Goal: Task Accomplishment & Management: Manage account settings

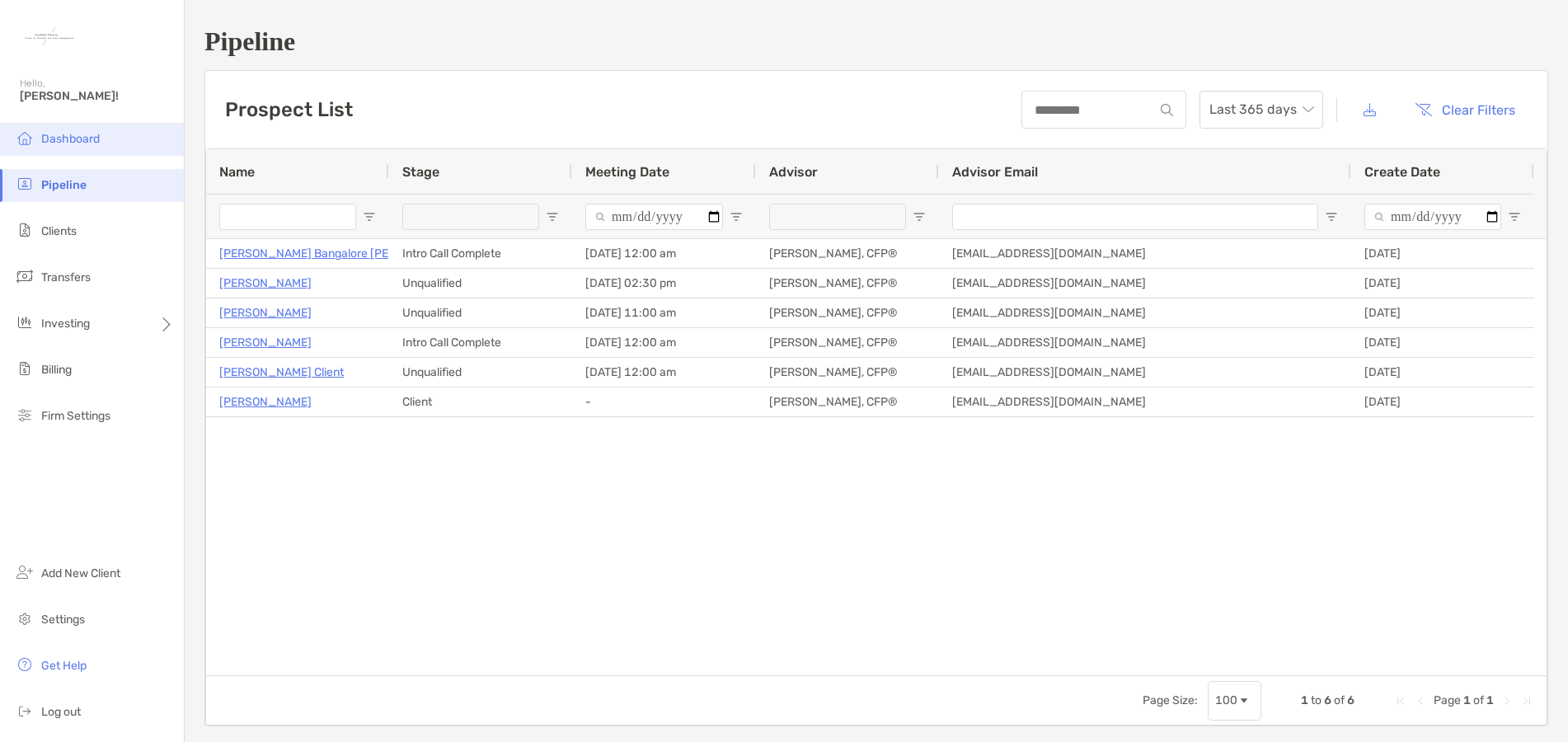
click at [63, 135] on span "Dashboard" at bounding box center [71, 139] width 59 height 14
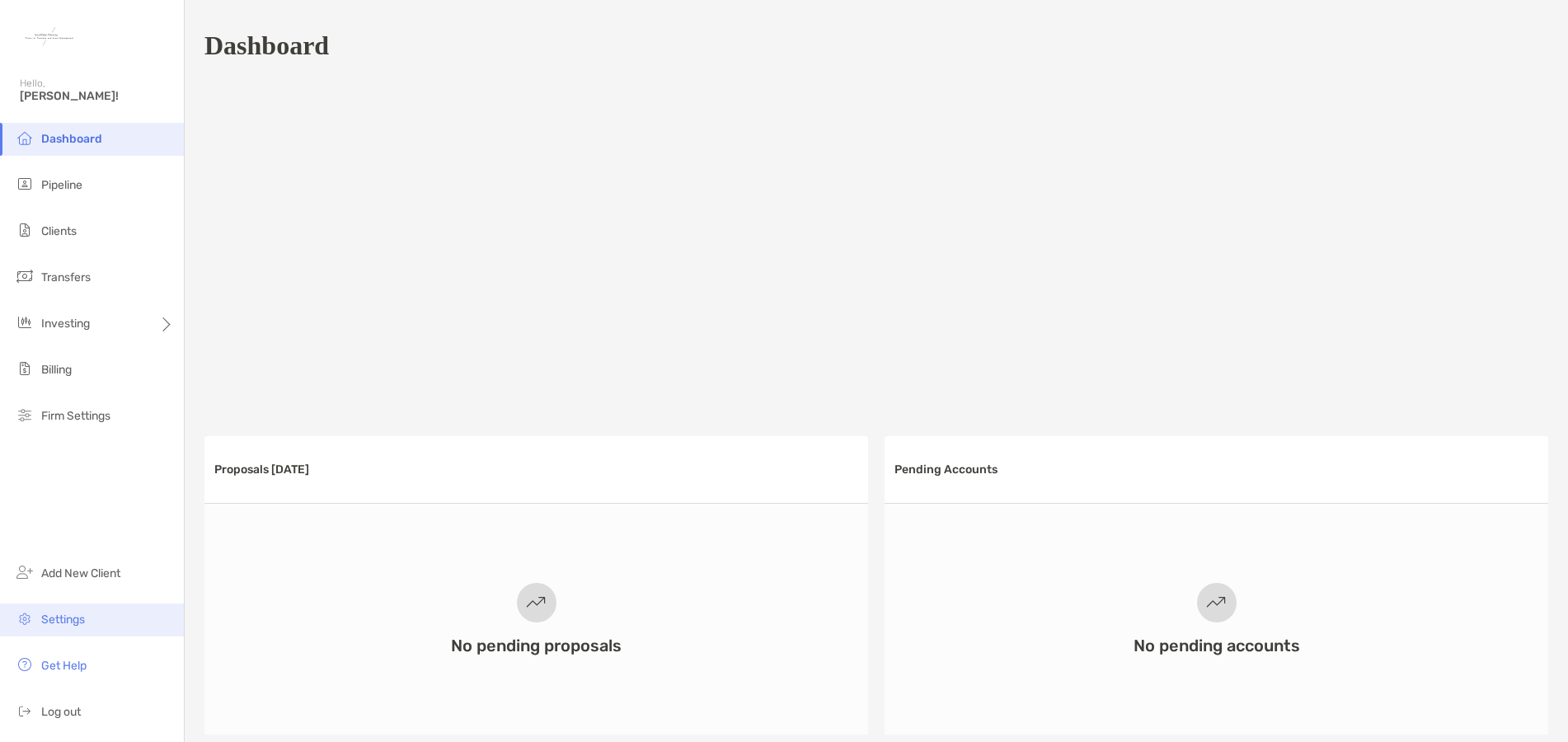
click at [75, 619] on span "Settings" at bounding box center [63, 619] width 44 height 14
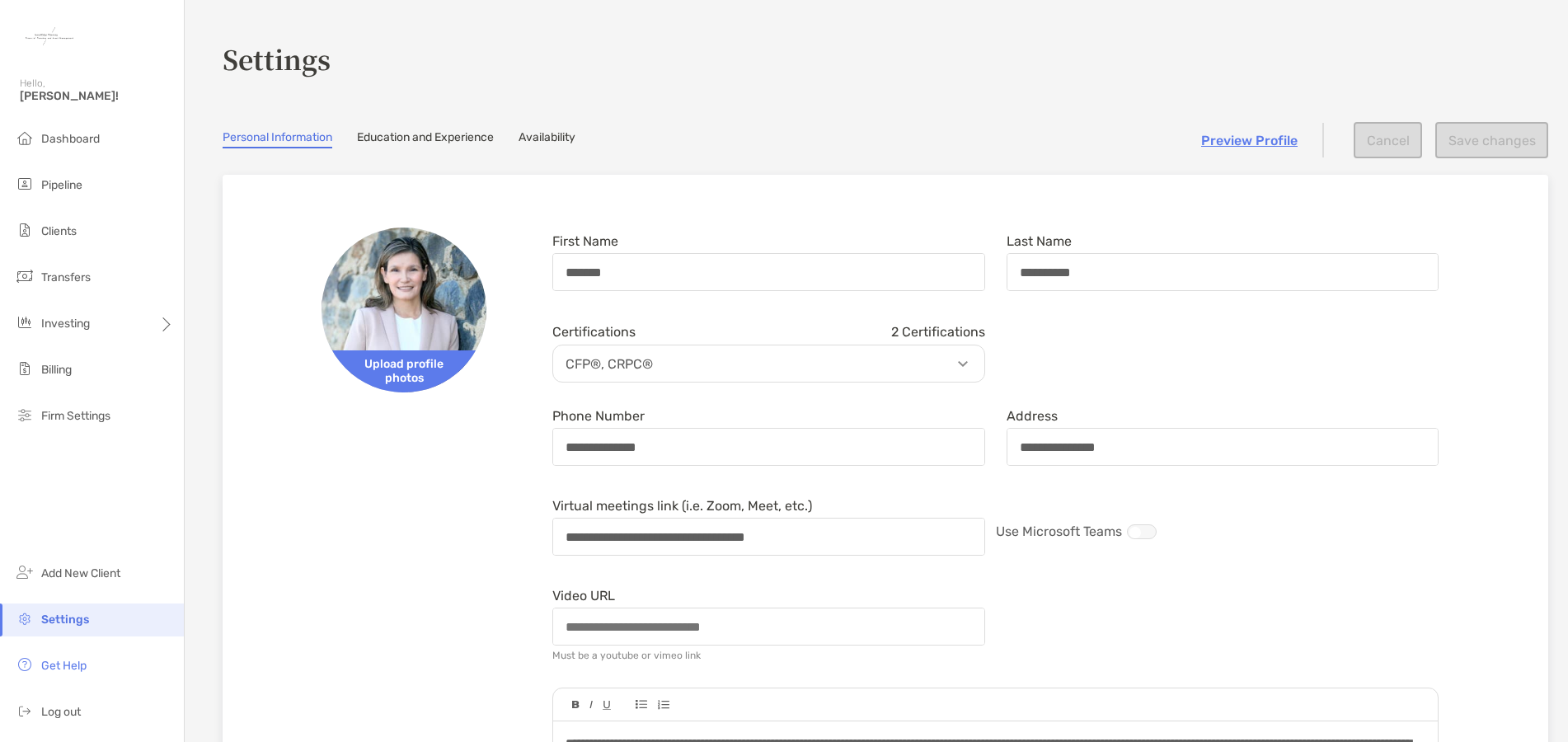
click at [550, 133] on link "Availability" at bounding box center [547, 139] width 57 height 19
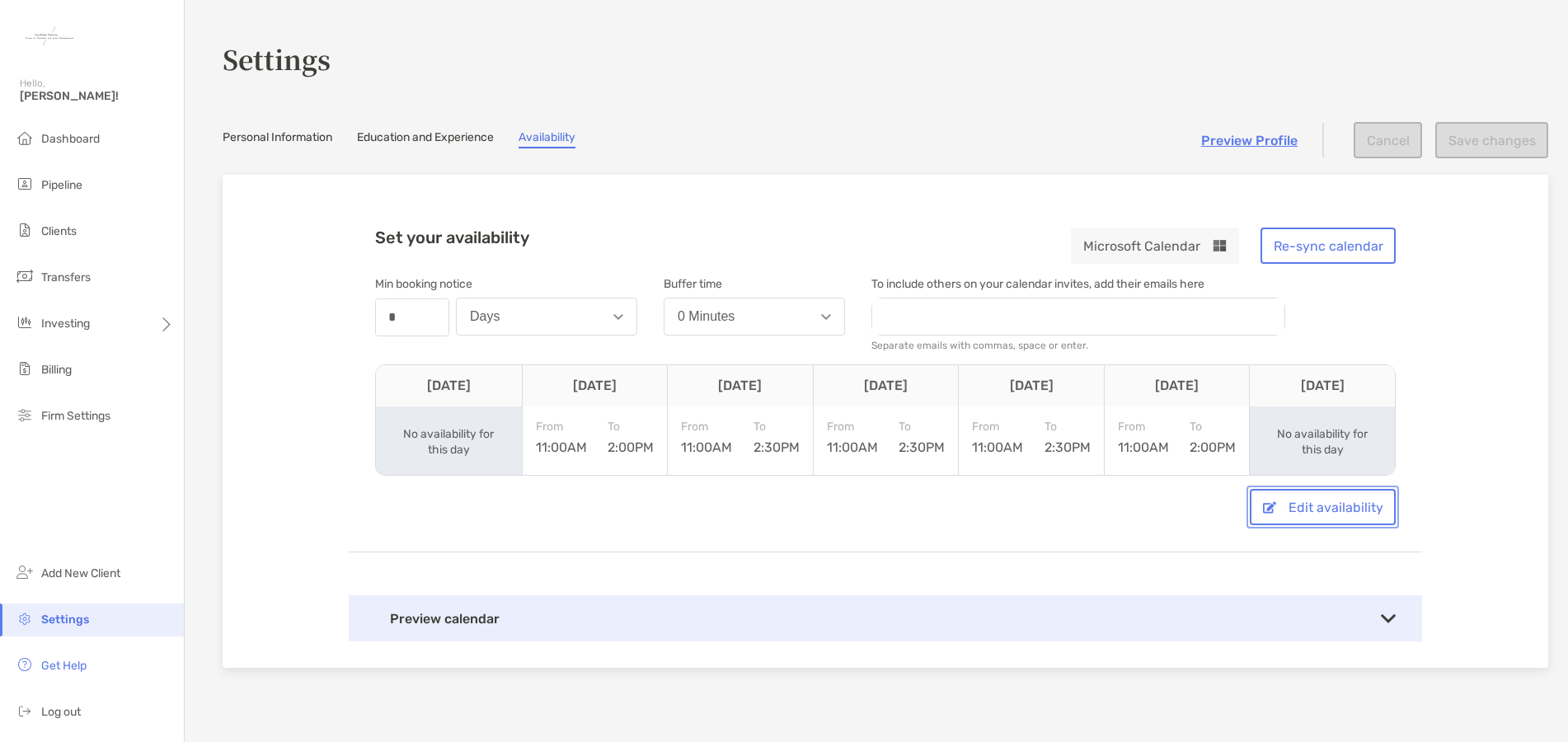
click at [1321, 507] on button "Edit availability" at bounding box center [1322, 507] width 146 height 36
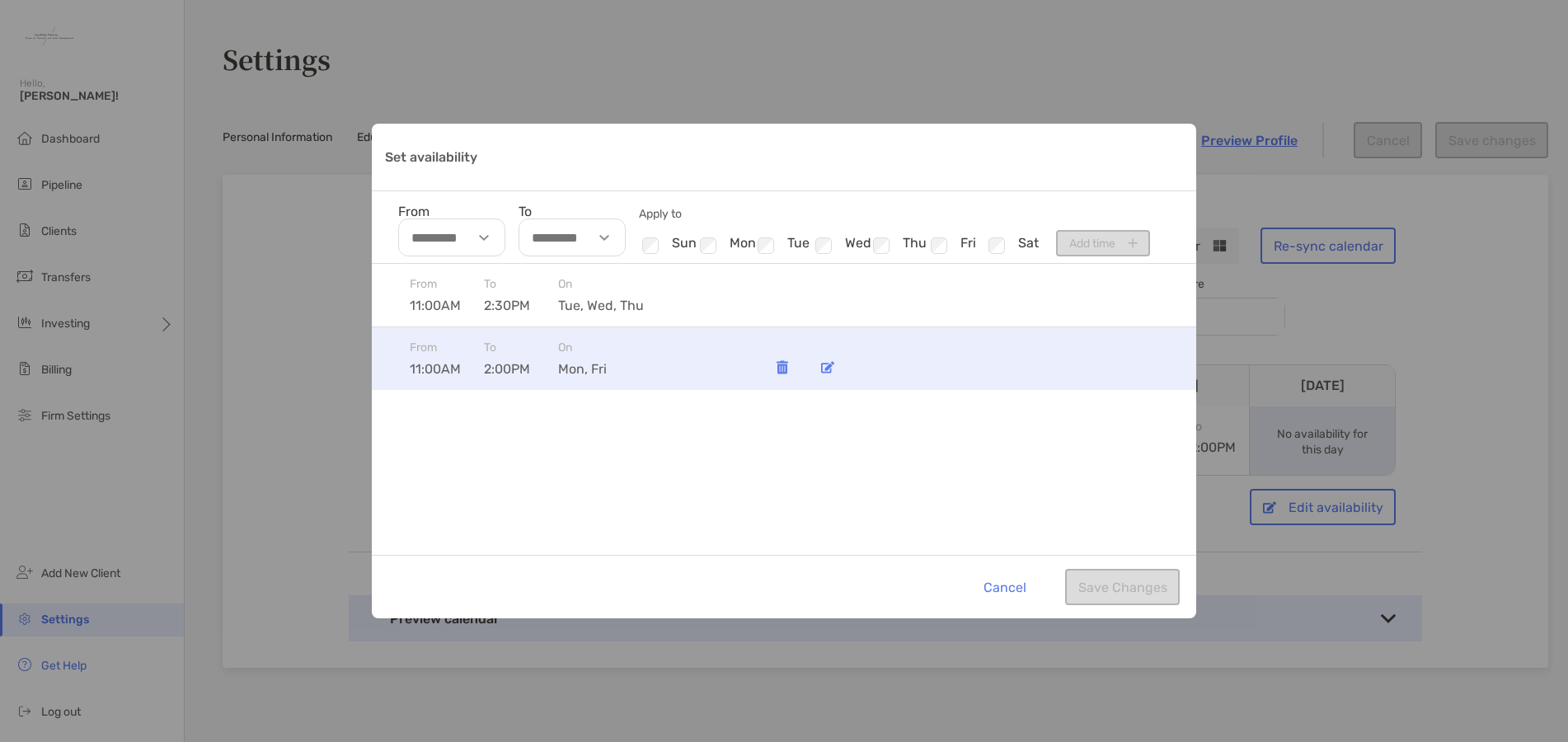
click at [829, 371] on img "Set availability" at bounding box center [827, 367] width 13 height 13
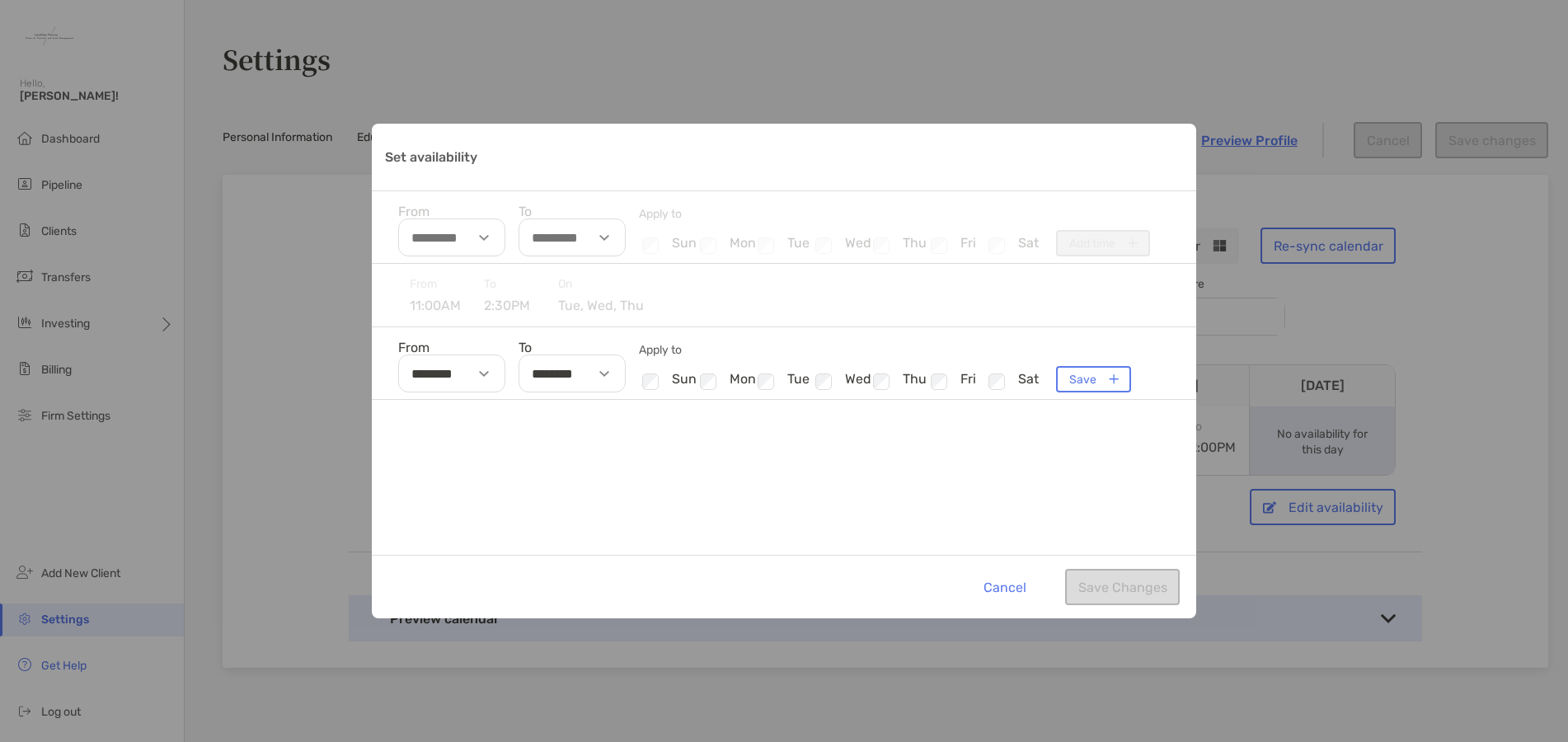
click at [609, 374] on img "Set availability" at bounding box center [605, 374] width 10 height 6
click at [545, 426] on li "01" at bounding box center [544, 429] width 49 height 22
type input "********"
click at [818, 438] on div "From 11:00AM To 2:30PM [DATE], wed, thu From ******** To ******** Apply to Chec…" at bounding box center [783, 409] width 824 height 291
click at [1082, 380] on button "Save" at bounding box center [1094, 378] width 75 height 26
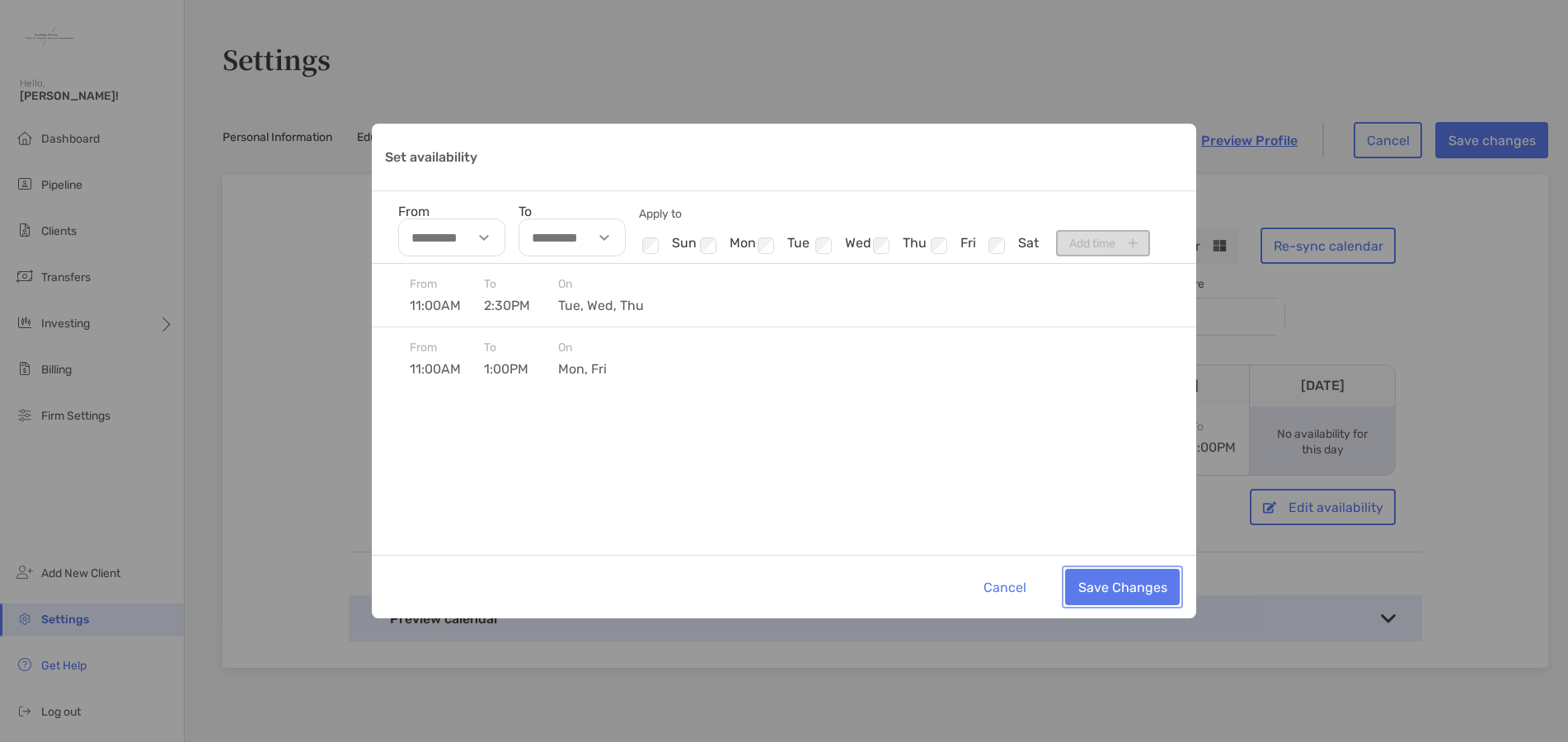
click at [1106, 582] on button "Save Changes" at bounding box center [1122, 586] width 115 height 36
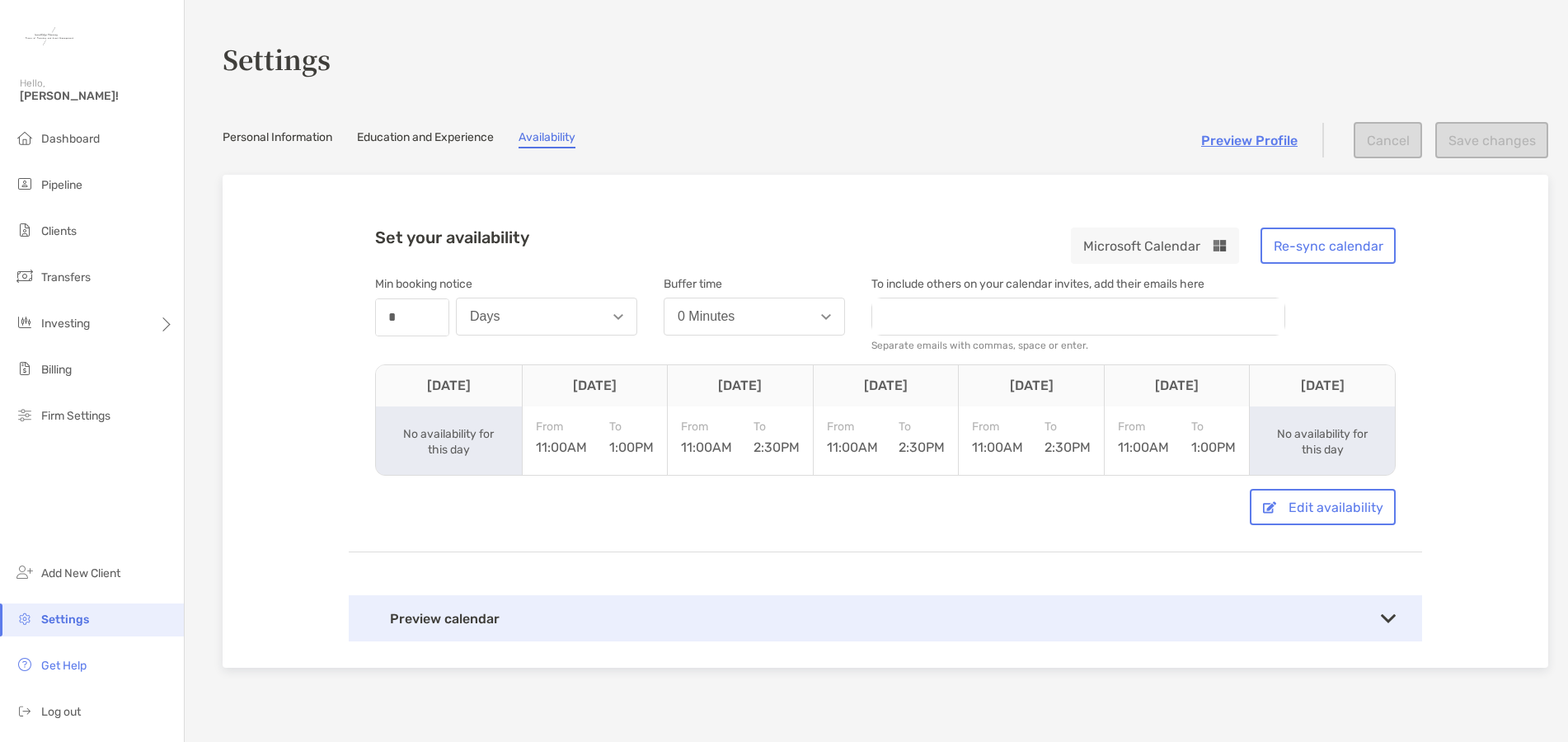
click at [1478, 369] on div "Set your availability Microsoft Calendar Re-sync calendar Min booking notice nu…" at bounding box center [885, 420] width 1326 height 493
click at [1315, 505] on button "Edit availability" at bounding box center [1322, 507] width 146 height 36
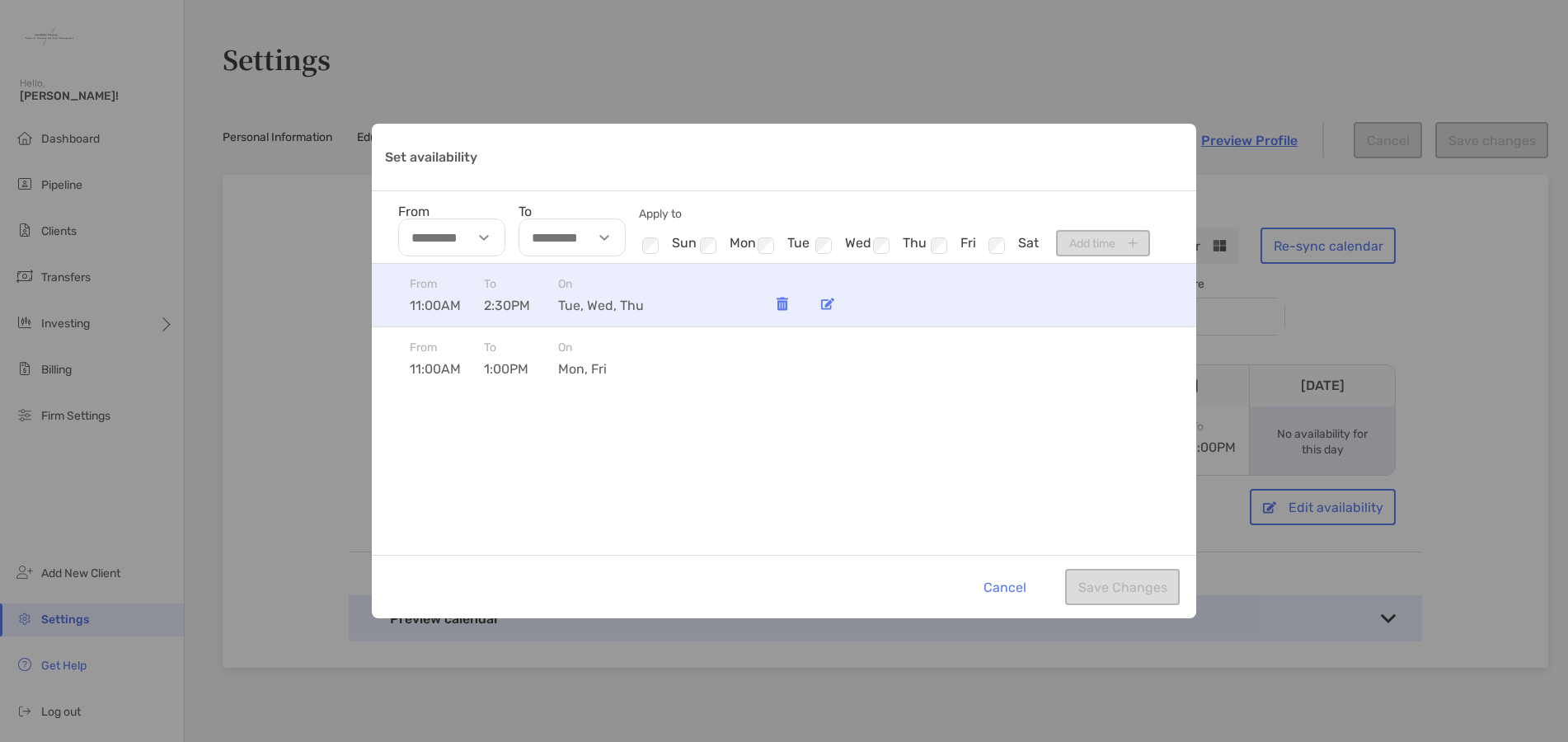
click at [585, 295] on div "[DATE], wed, thu" at bounding box center [600, 295] width 85 height 36
click at [826, 304] on img "Set availability" at bounding box center [827, 304] width 13 height 13
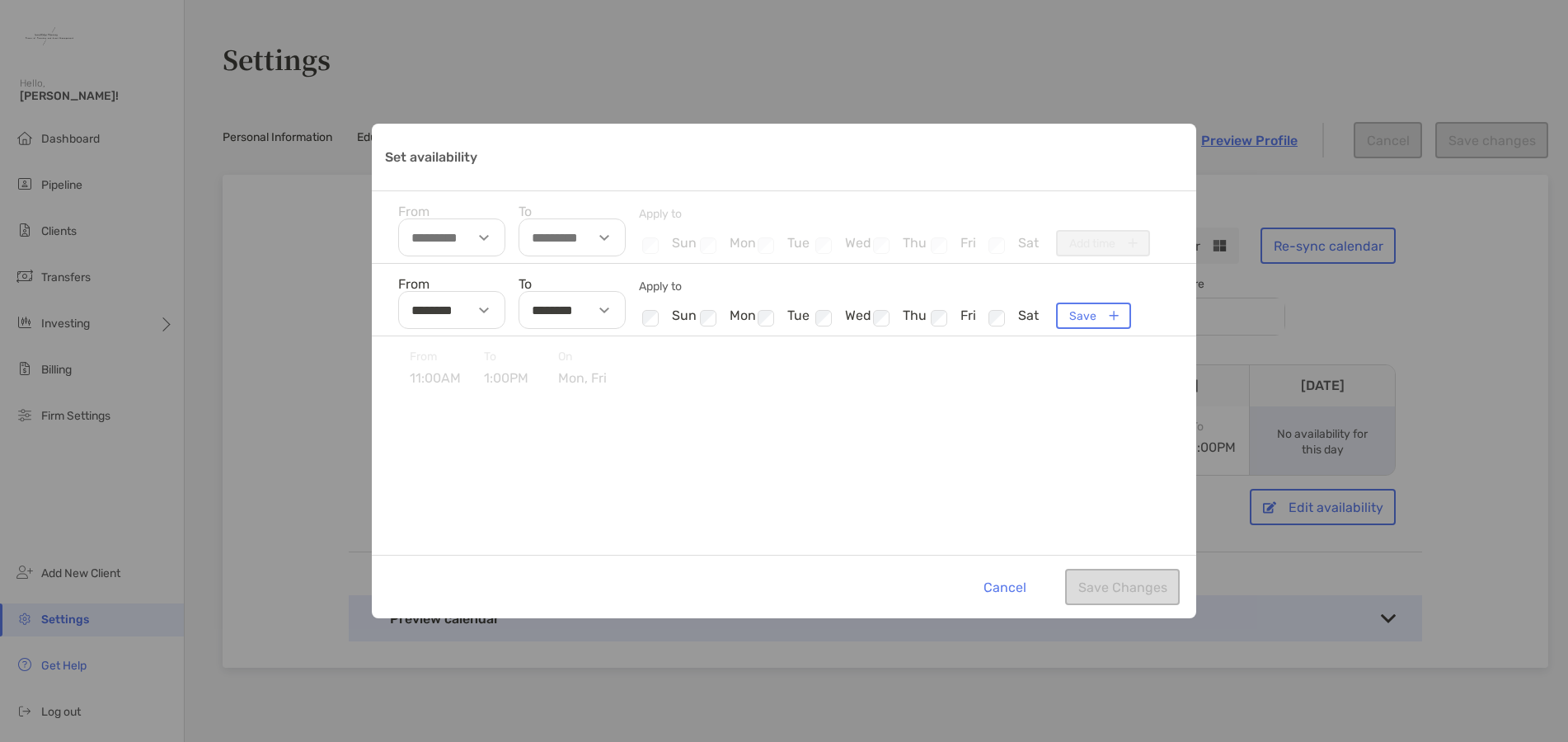
click at [488, 309] on div "Set availability" at bounding box center [486, 310] width 38 height 38
click at [427, 390] on li "10" at bounding box center [423, 392] width 49 height 22
click at [481, 386] on li "30" at bounding box center [473, 389] width 49 height 22
type input "********"
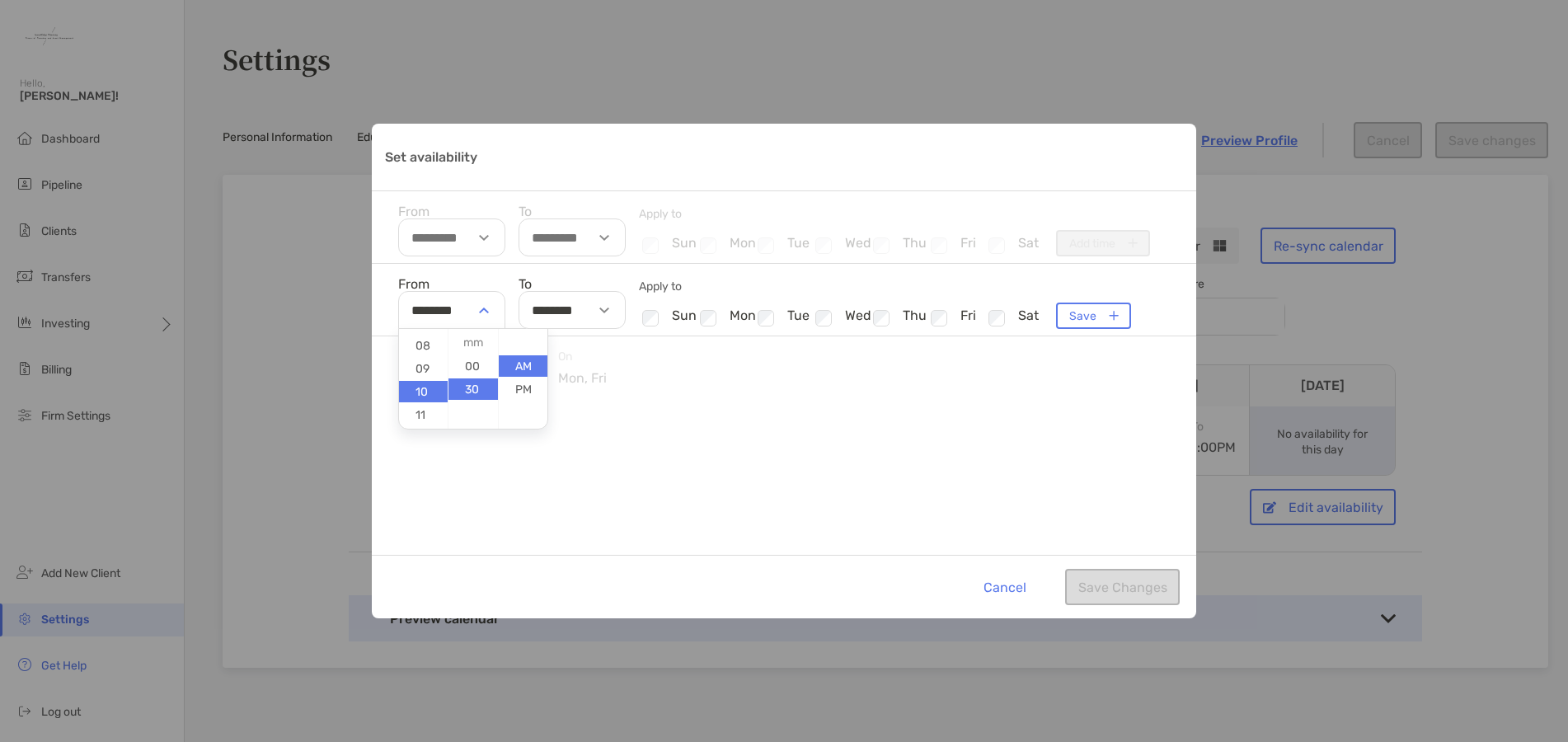
click at [514, 361] on li "AM" at bounding box center [523, 367] width 49 height 22
click at [1084, 318] on button "Save" at bounding box center [1094, 316] width 75 height 26
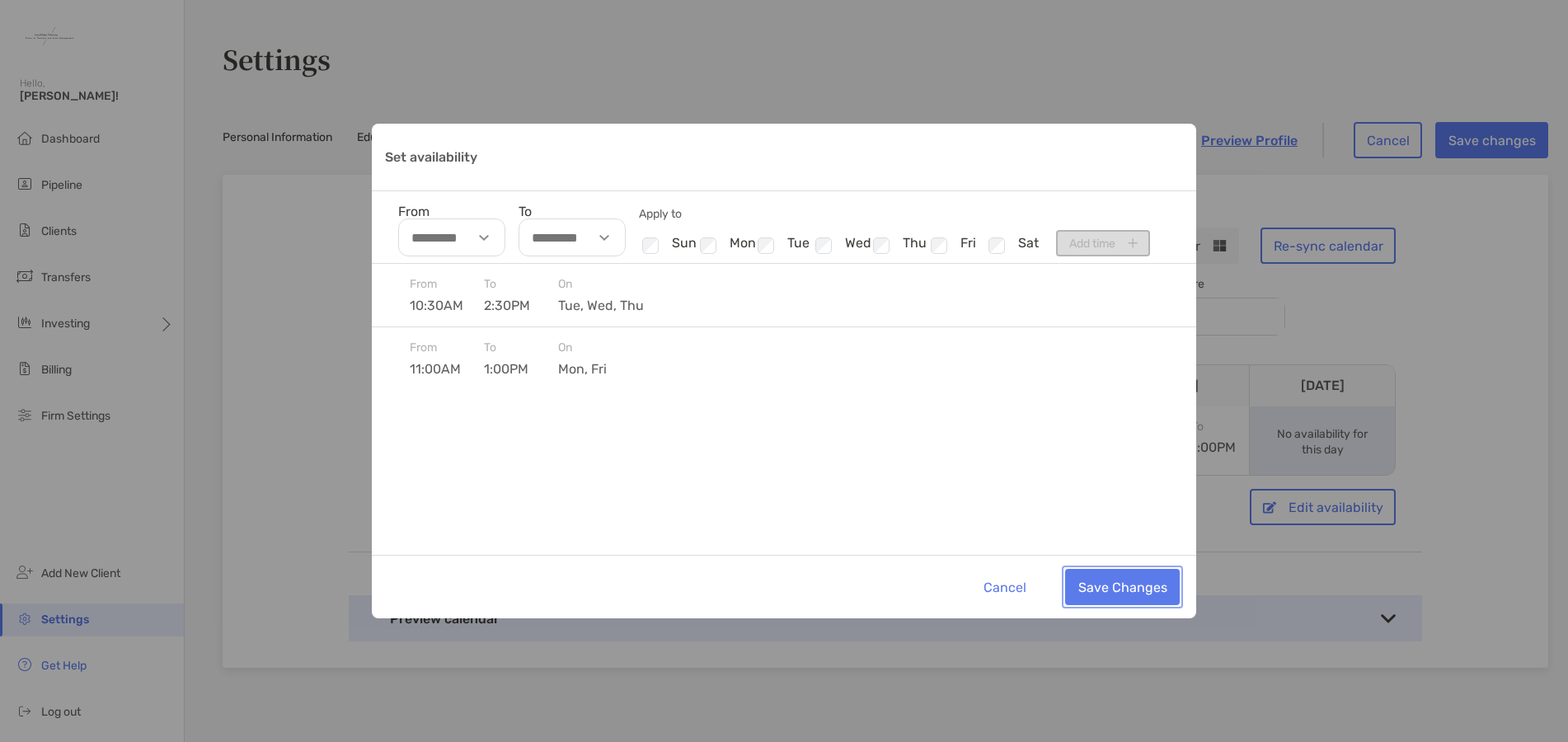
click at [1125, 592] on button "Save Changes" at bounding box center [1122, 586] width 115 height 36
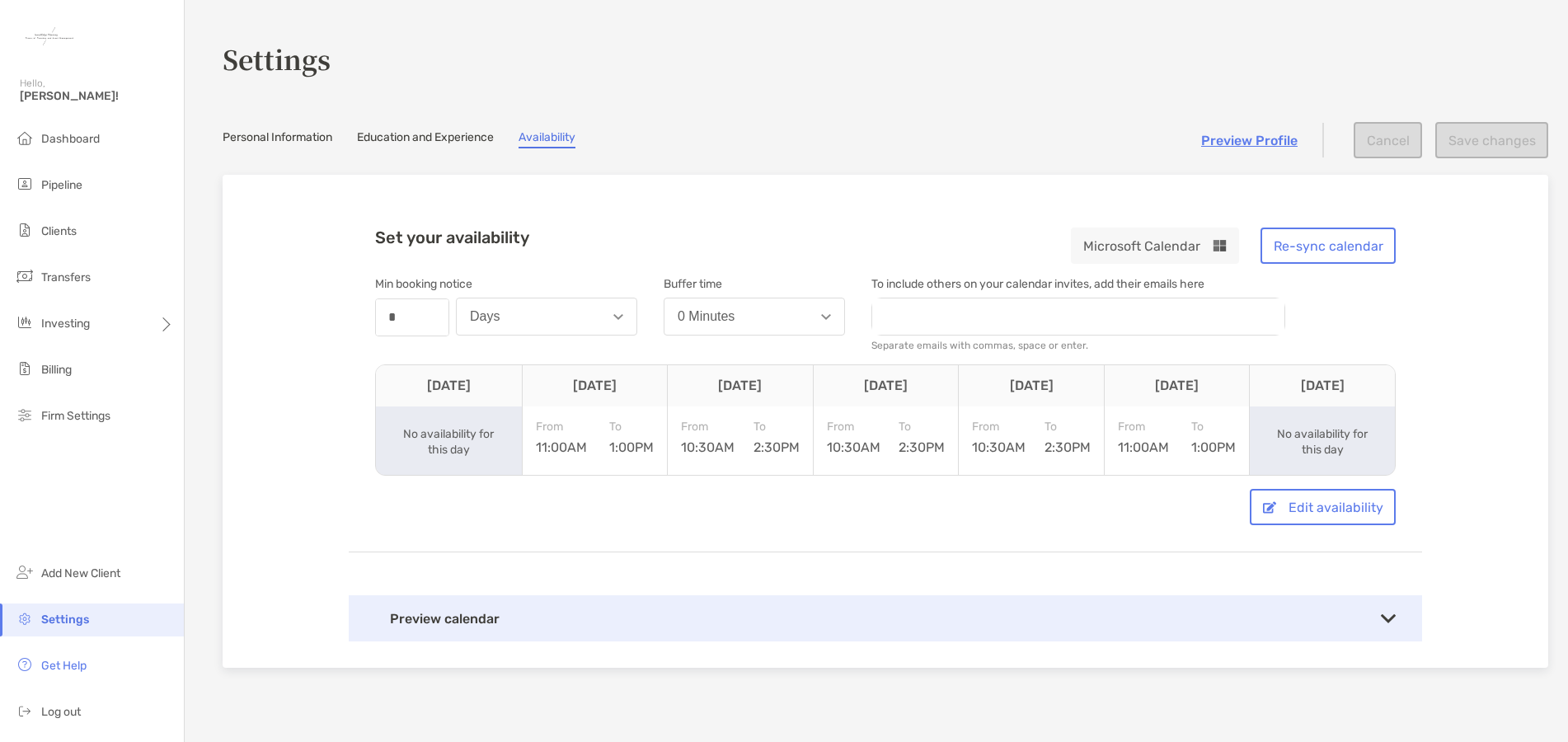
click at [1493, 480] on div "Set your availability Microsoft Calendar Re-sync calendar Min booking notice nu…" at bounding box center [885, 420] width 1326 height 493
click at [874, 211] on div "Set your availability Microsoft Calendar Re-sync calendar Min booking notice nu…" at bounding box center [885, 420] width 1073 height 440
click at [1497, 498] on div "Set your availability Microsoft Calendar Re-sync calendar Min booking notice nu…" at bounding box center [885, 420] width 1326 height 493
click at [91, 141] on span "Dashboard" at bounding box center [71, 139] width 59 height 14
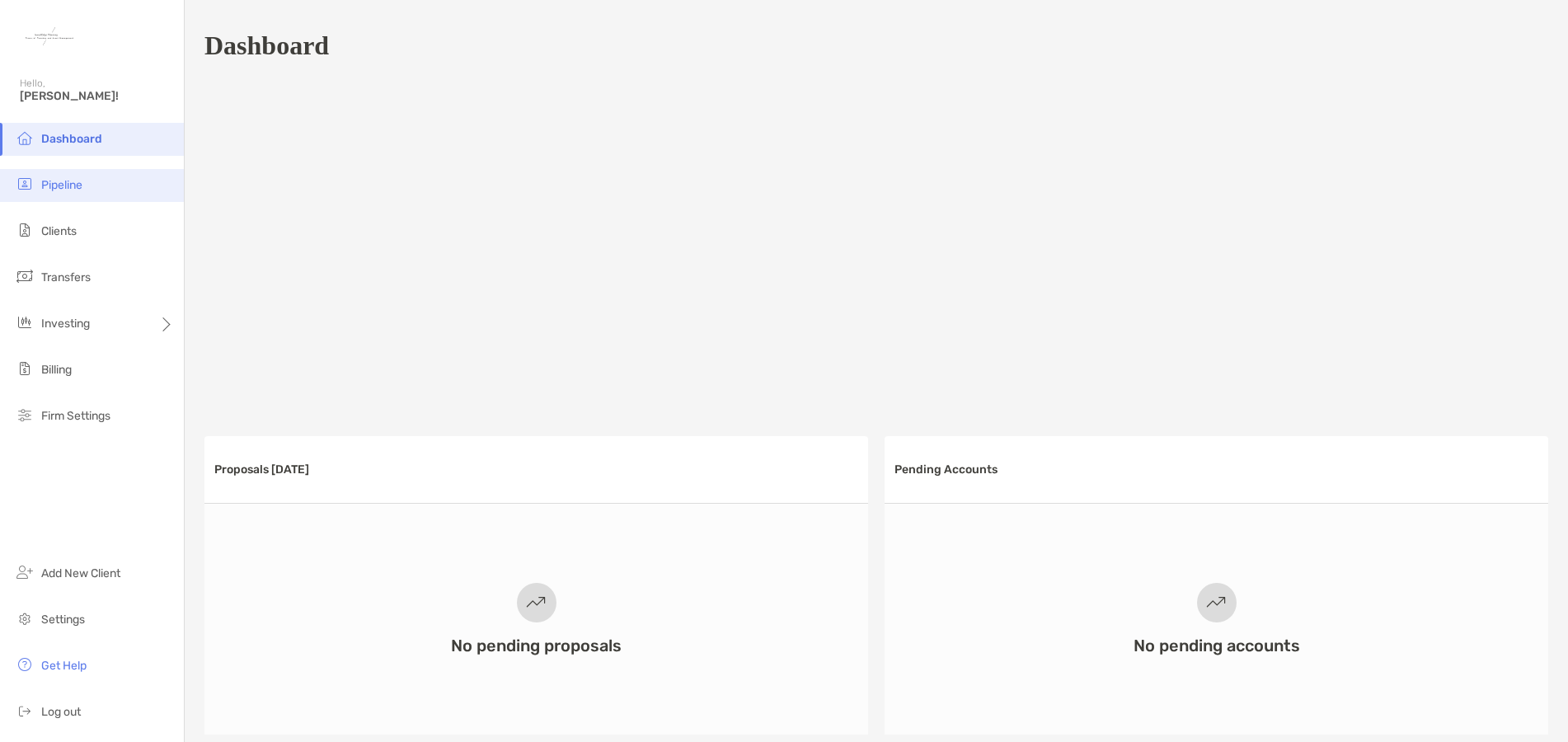
click at [51, 194] on li "Pipeline" at bounding box center [92, 185] width 184 height 33
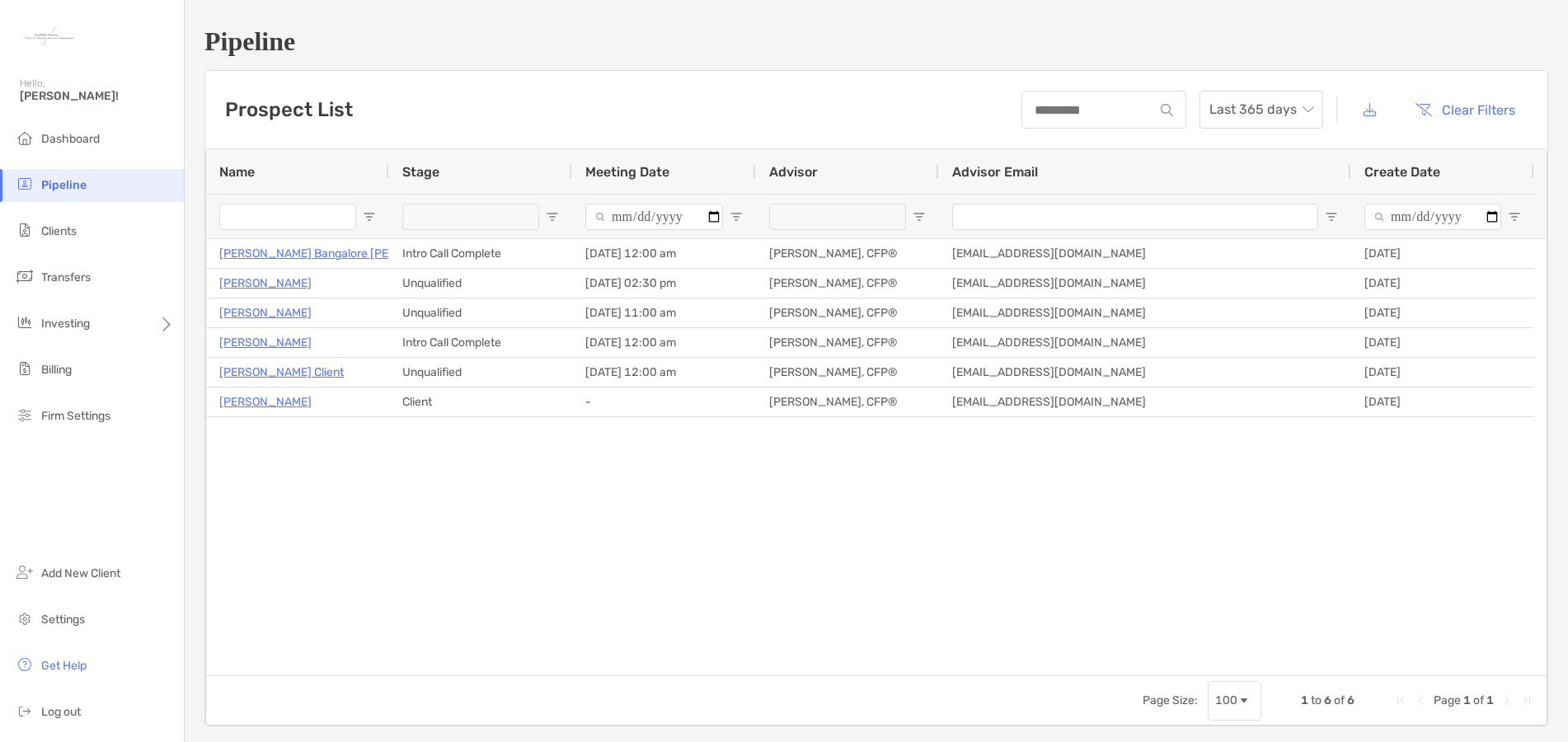
click at [602, 548] on div "[PERSON_NAME] Bangalore [PERSON_NAME] Intro Call Complete [DATE] 12:00 am [PERS…" at bounding box center [876, 457] width 1341 height 436
click at [70, 621] on span "Settings" at bounding box center [63, 619] width 44 height 14
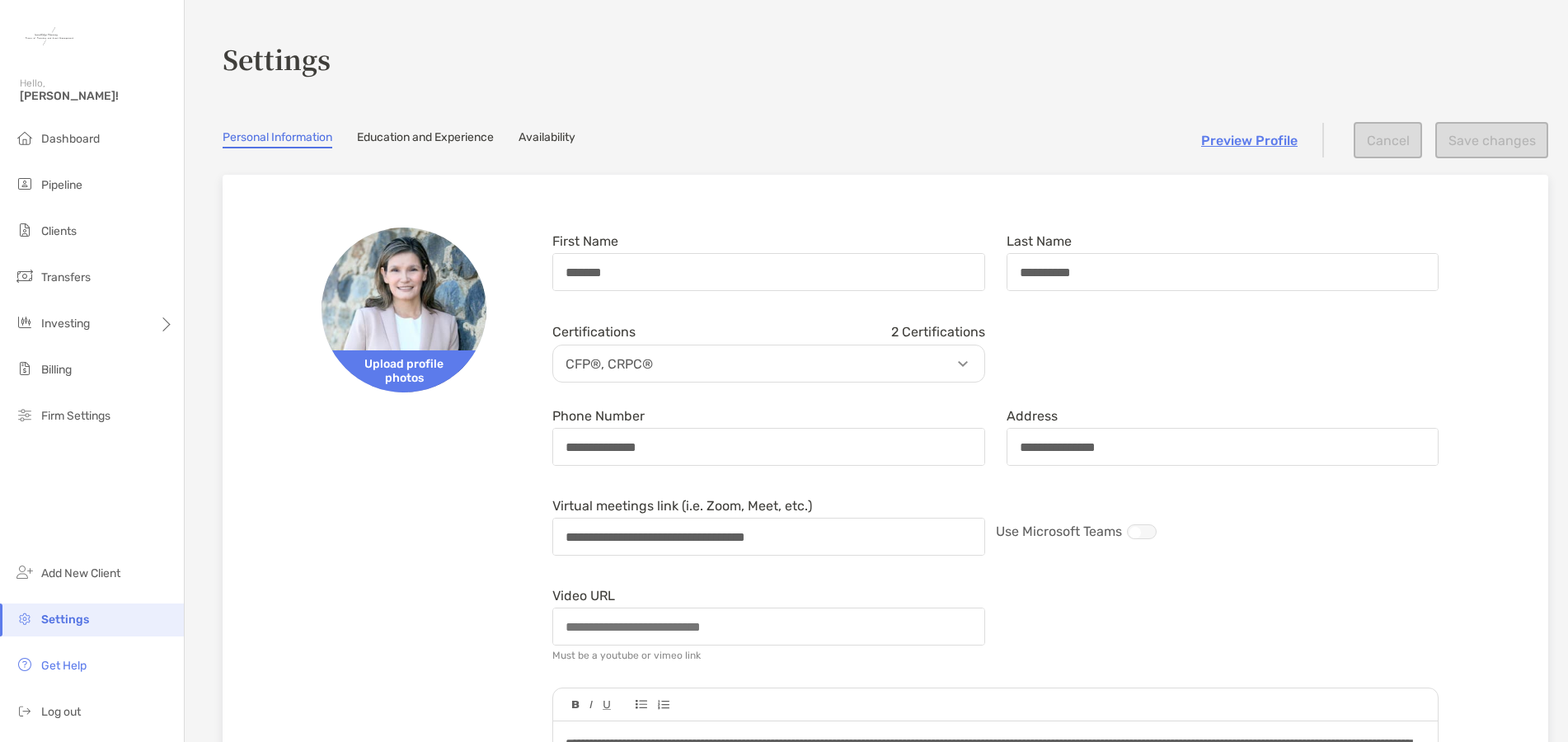
click at [547, 131] on link "Availability" at bounding box center [547, 139] width 57 height 19
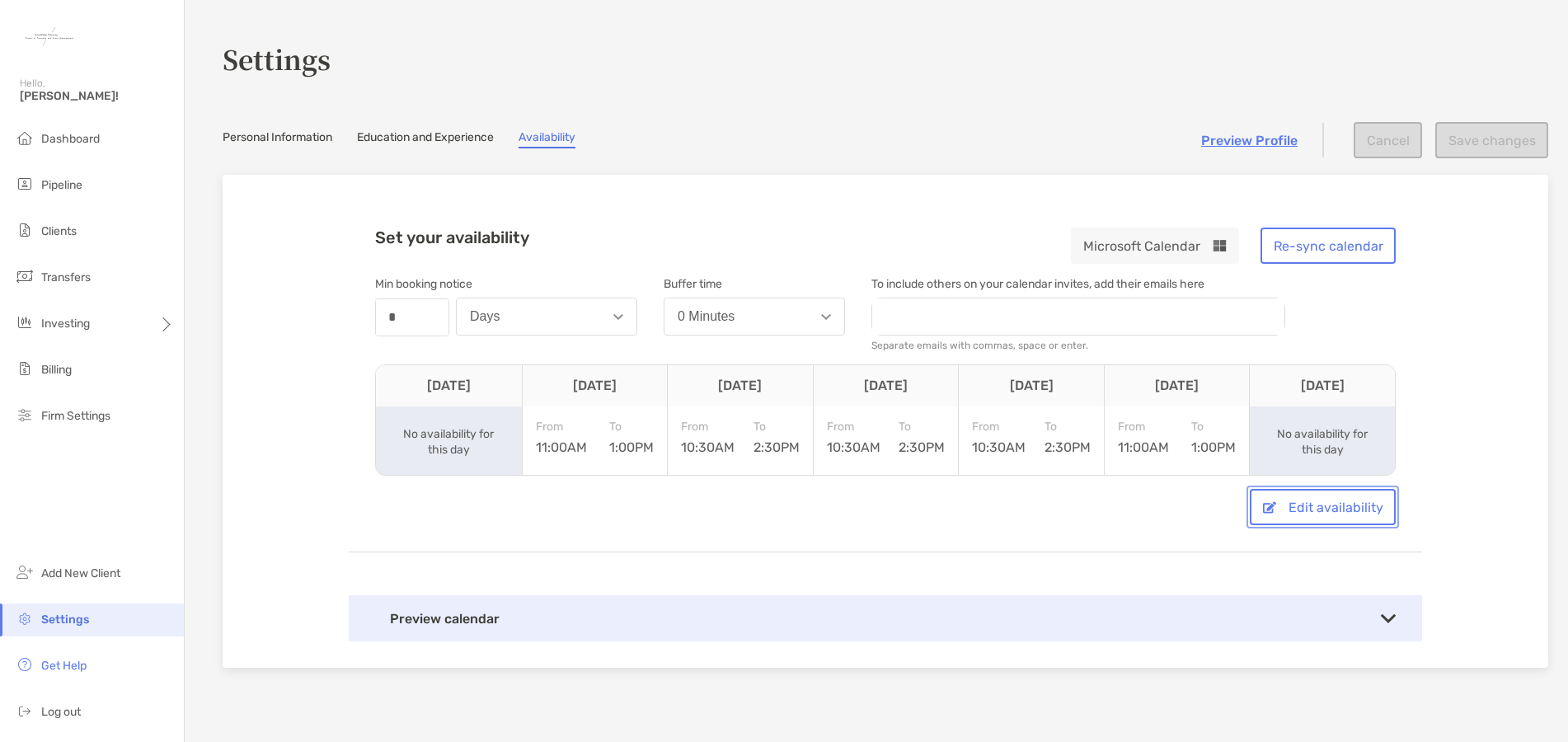
click at [1321, 512] on button "Edit availability" at bounding box center [1322, 507] width 146 height 36
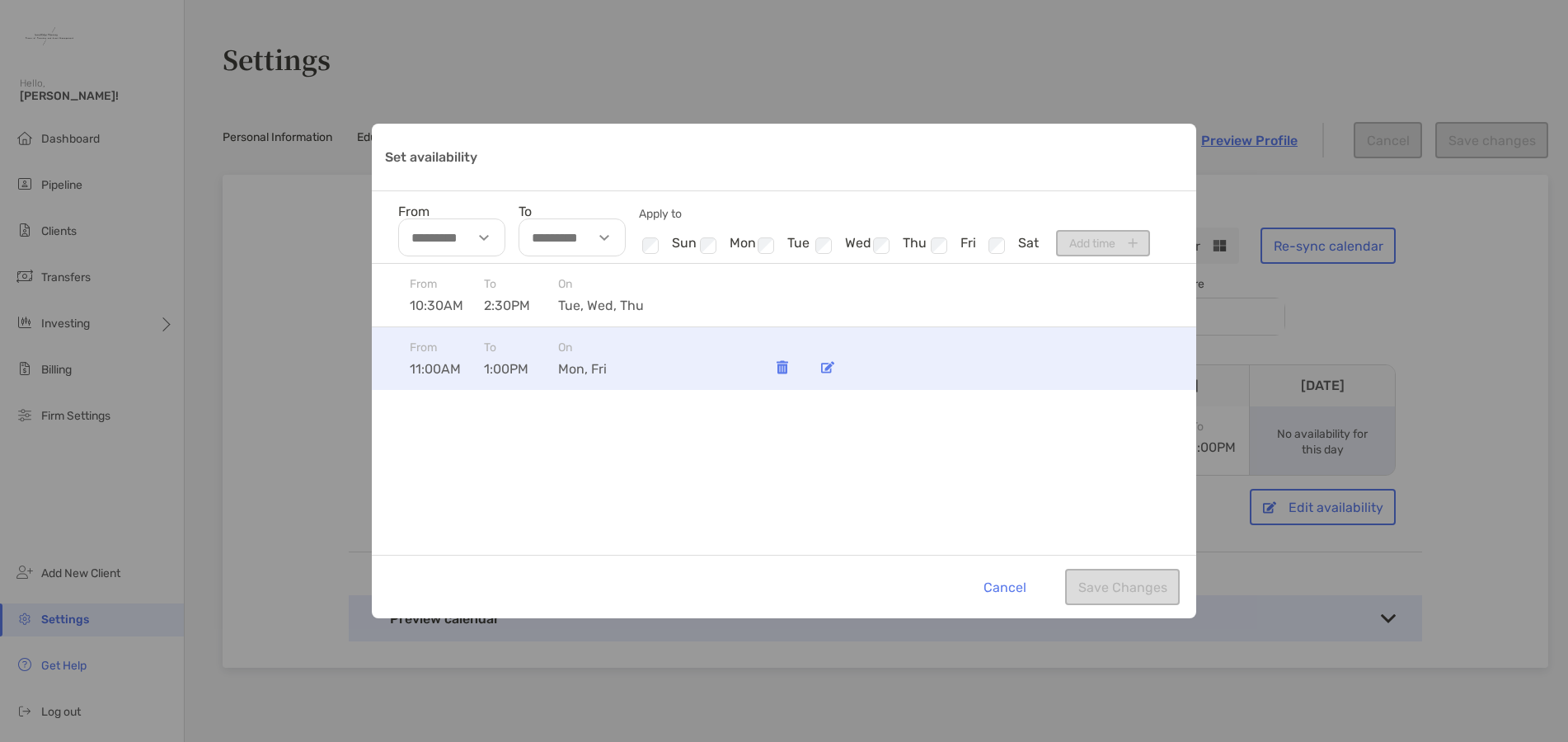
click at [485, 371] on span "1:00PM" at bounding box center [521, 369] width 74 height 16
click at [831, 363] on img "Set availability" at bounding box center [827, 367] width 13 height 13
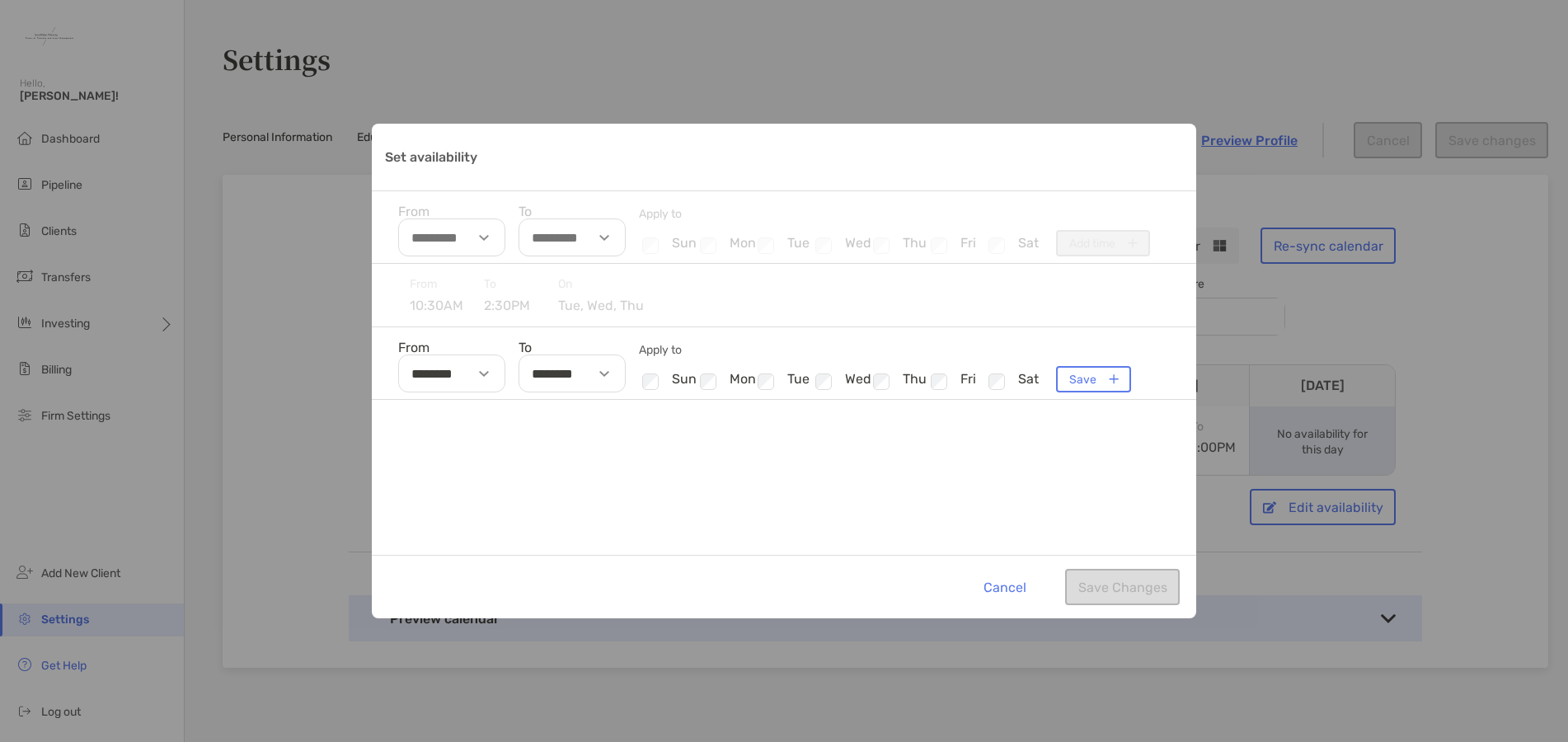
click at [489, 381] on div "Set availability" at bounding box center [486, 373] width 38 height 38
click at [426, 376] on input "********" at bounding box center [451, 373] width 107 height 38
click at [418, 475] on li "12" at bounding box center [423, 480] width 49 height 22
type input "********"
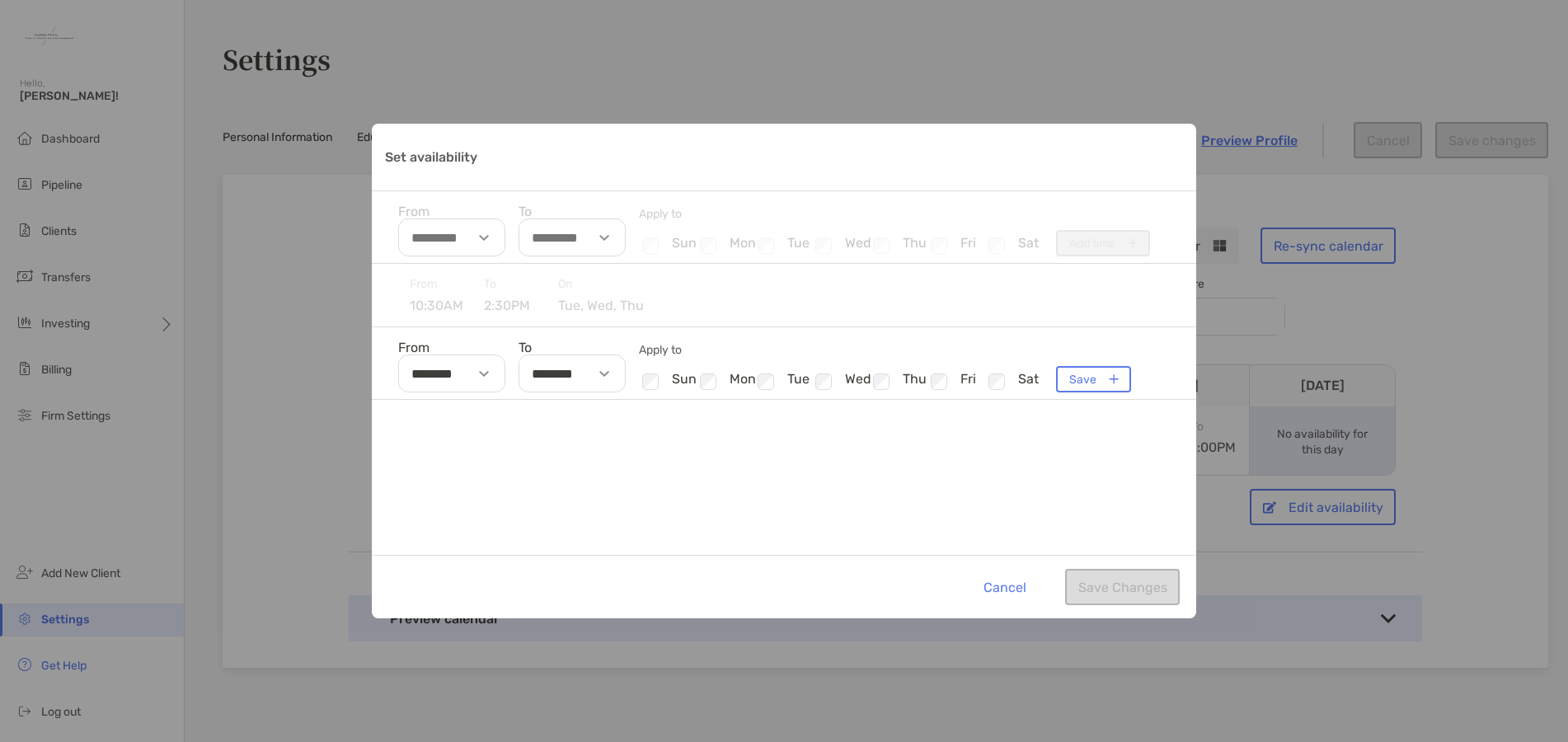
click at [820, 520] on div "From 10:30AM To 2:30PM [DATE], wed, thu From ******** To ******** Apply to Chec…" at bounding box center [783, 409] width 824 height 291
click at [1092, 379] on button "Save" at bounding box center [1094, 378] width 75 height 26
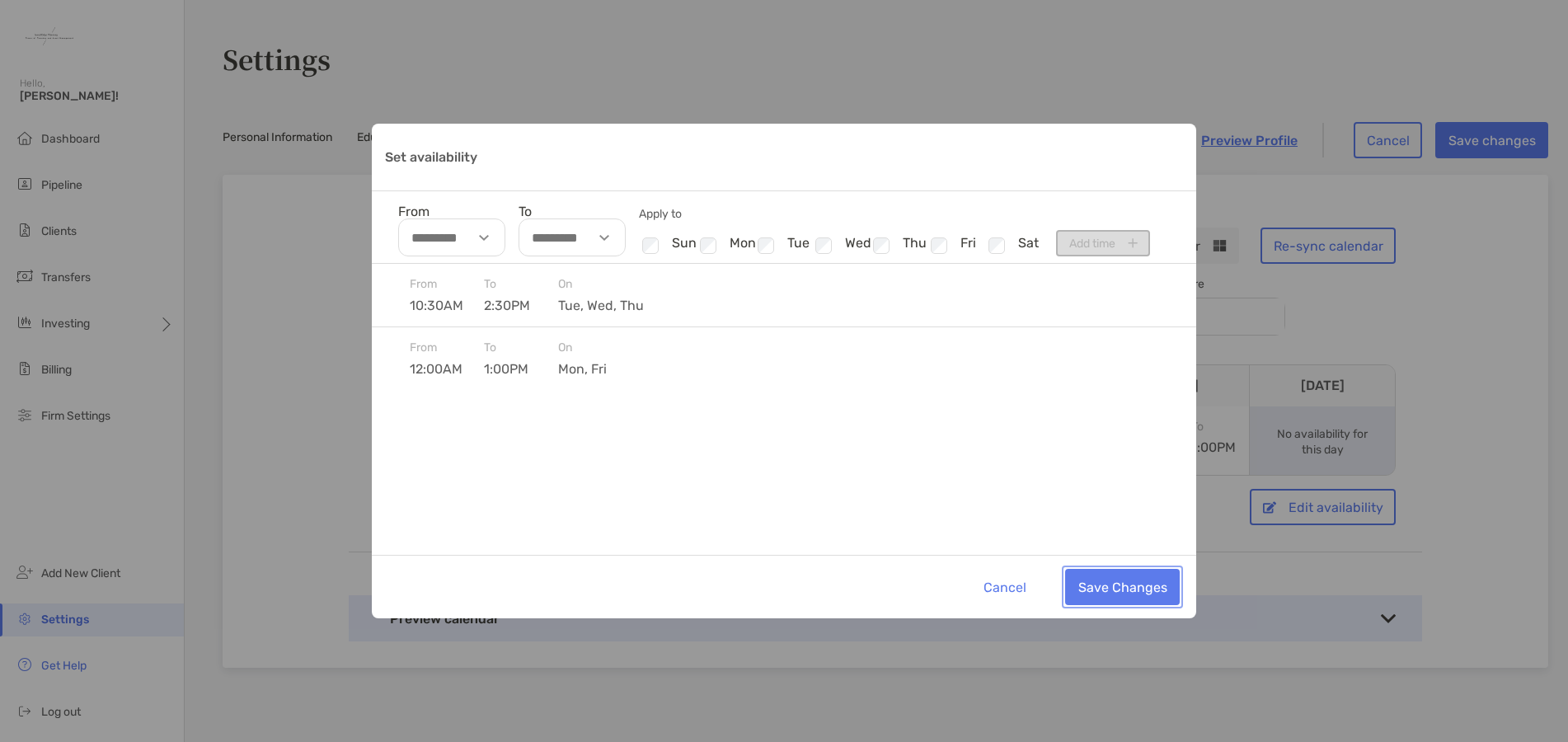
click at [1116, 591] on button "Save Changes" at bounding box center [1122, 586] width 115 height 36
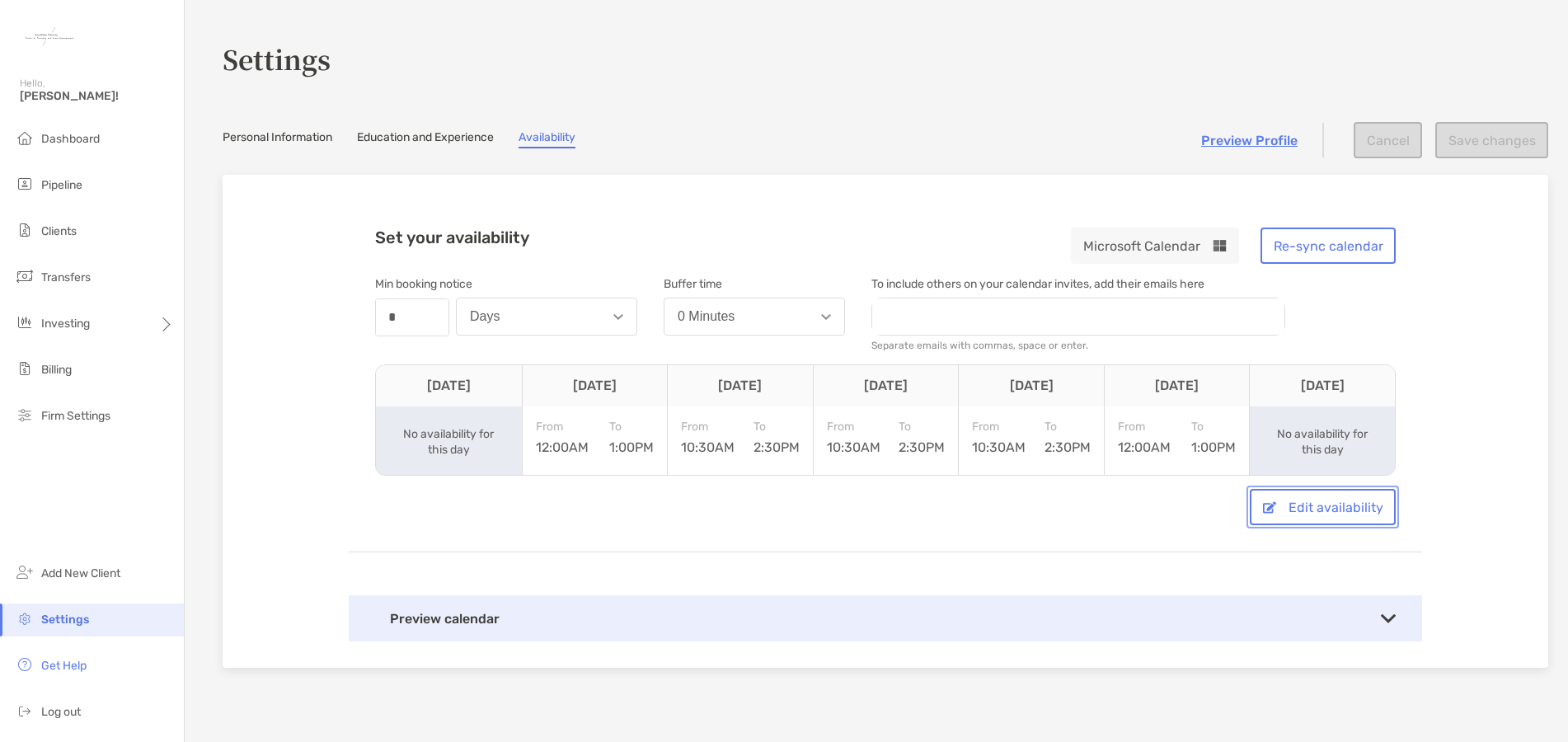
click at [1300, 507] on button "Edit availability" at bounding box center [1322, 507] width 146 height 36
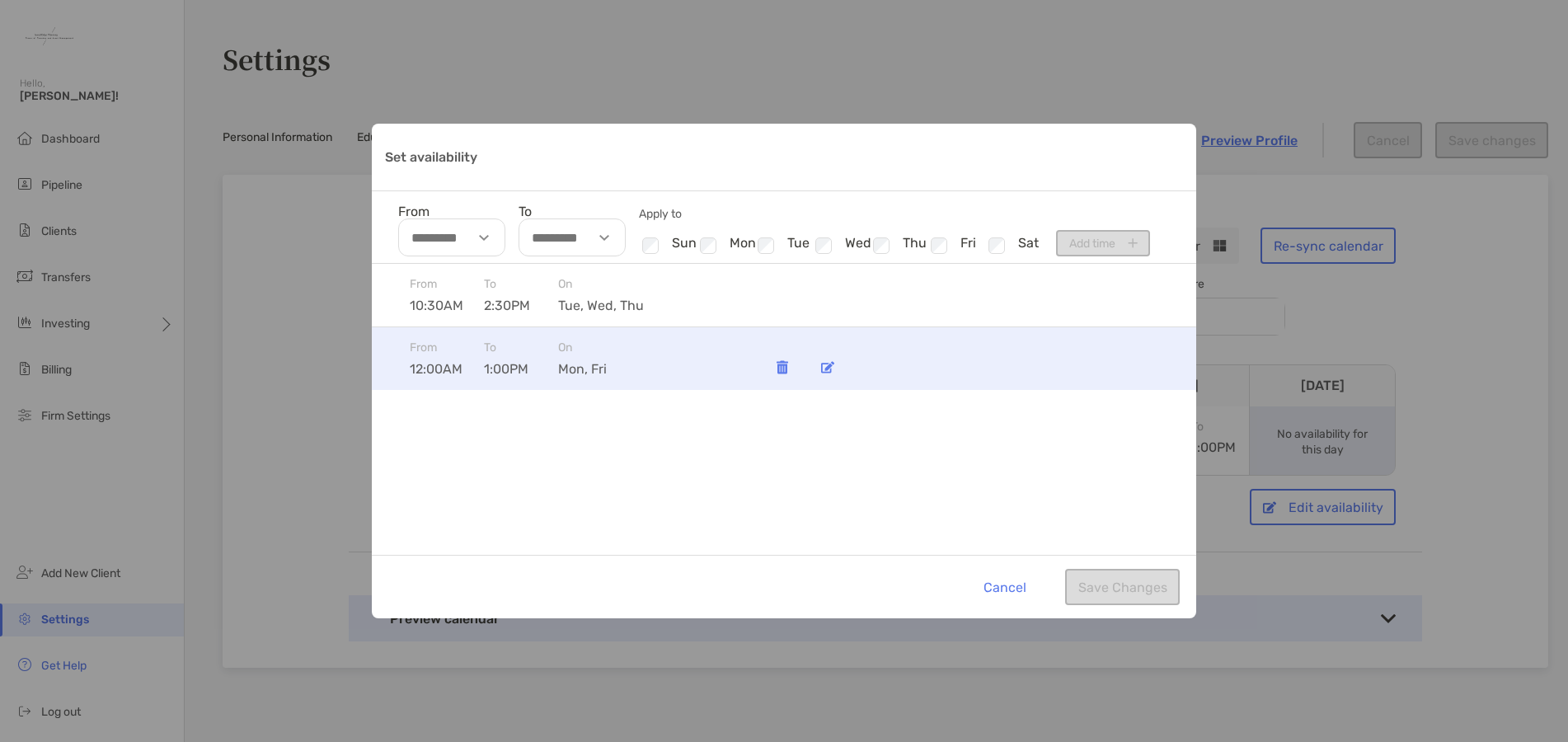
click at [834, 369] on div "Set availability" at bounding box center [828, 367] width 33 height 33
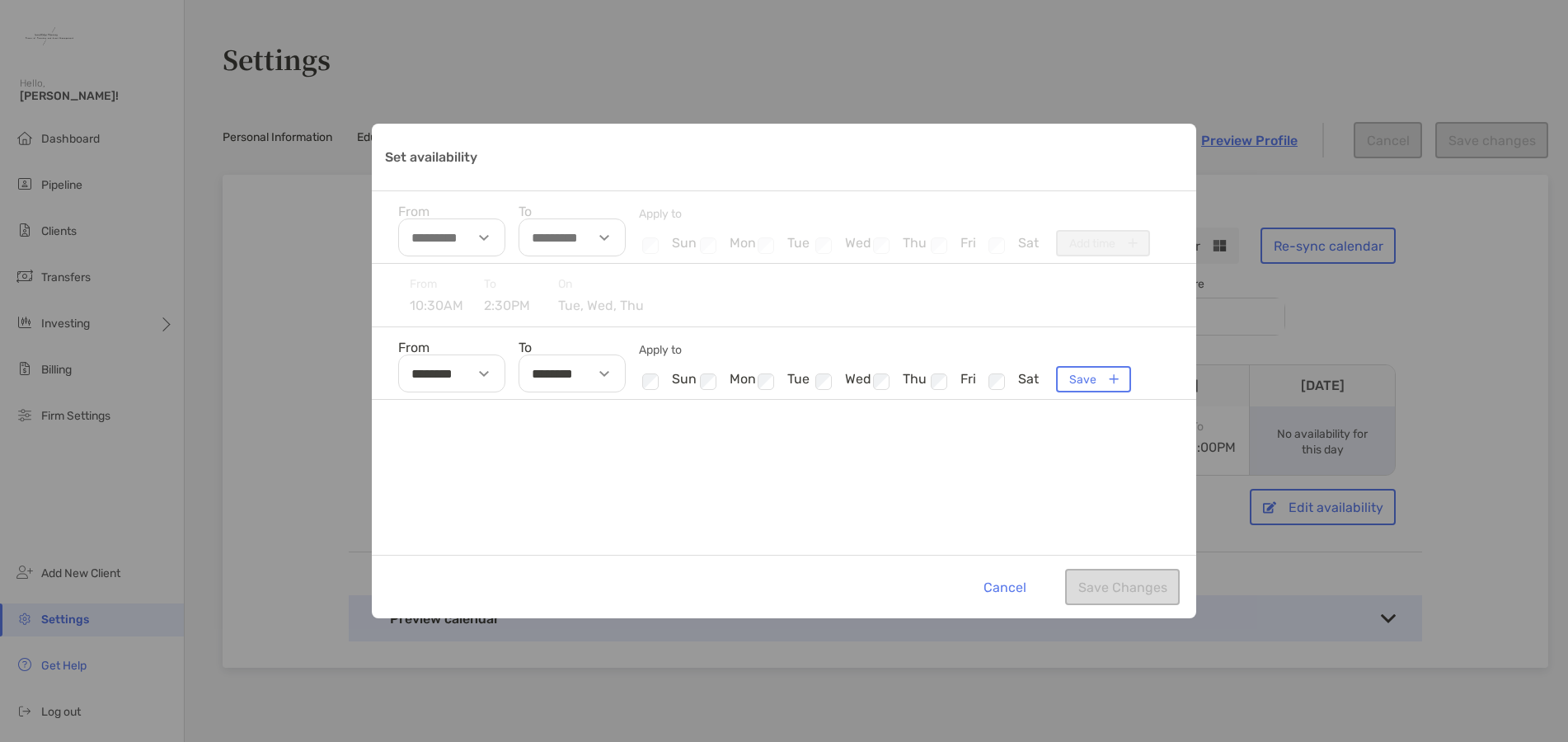
click at [485, 372] on img "Set availability" at bounding box center [484, 374] width 10 height 6
click at [532, 450] on li "PM" at bounding box center [523, 453] width 49 height 22
type input "********"
click at [1090, 379] on button "Save" at bounding box center [1094, 378] width 75 height 26
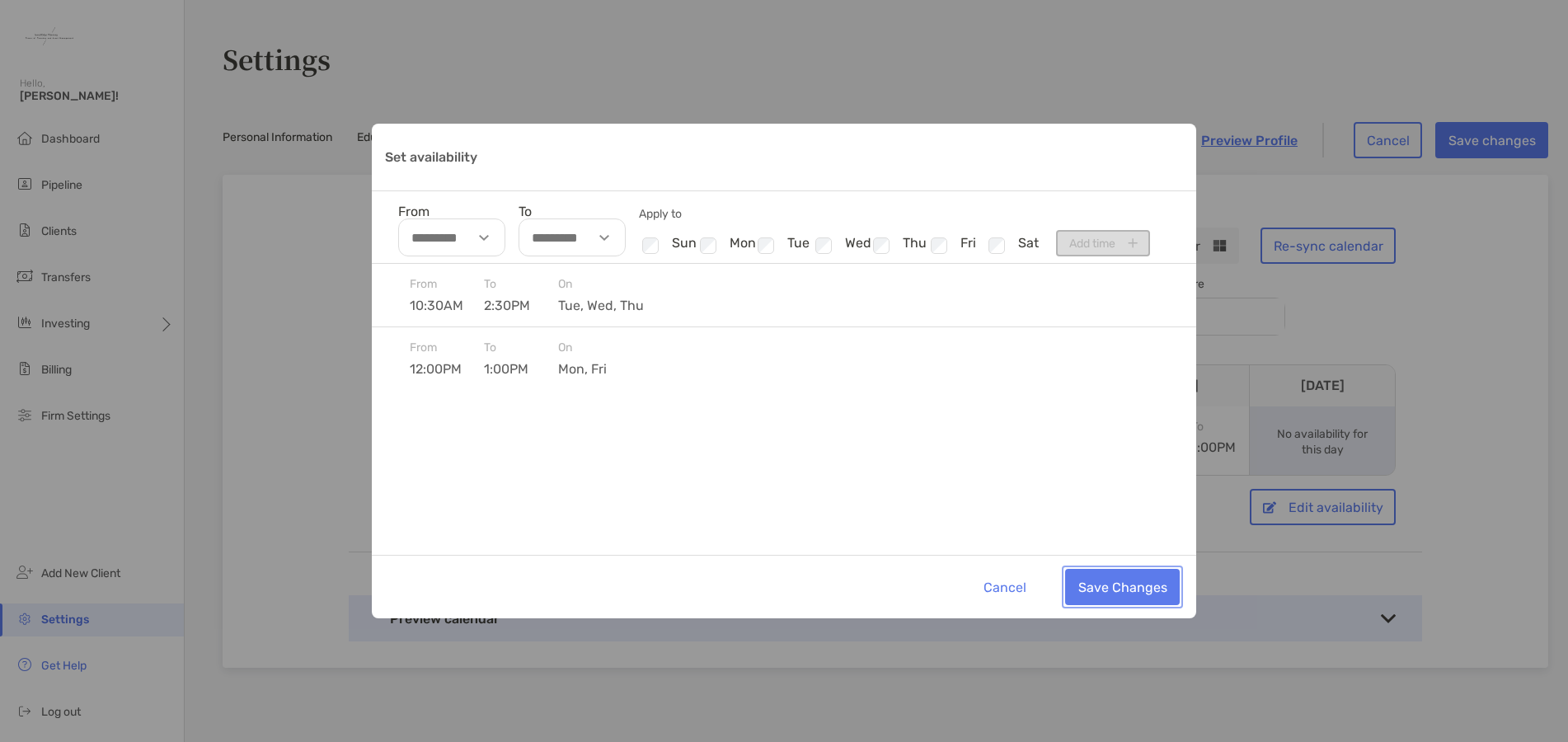
click at [1126, 582] on button "Save Changes" at bounding box center [1122, 586] width 115 height 36
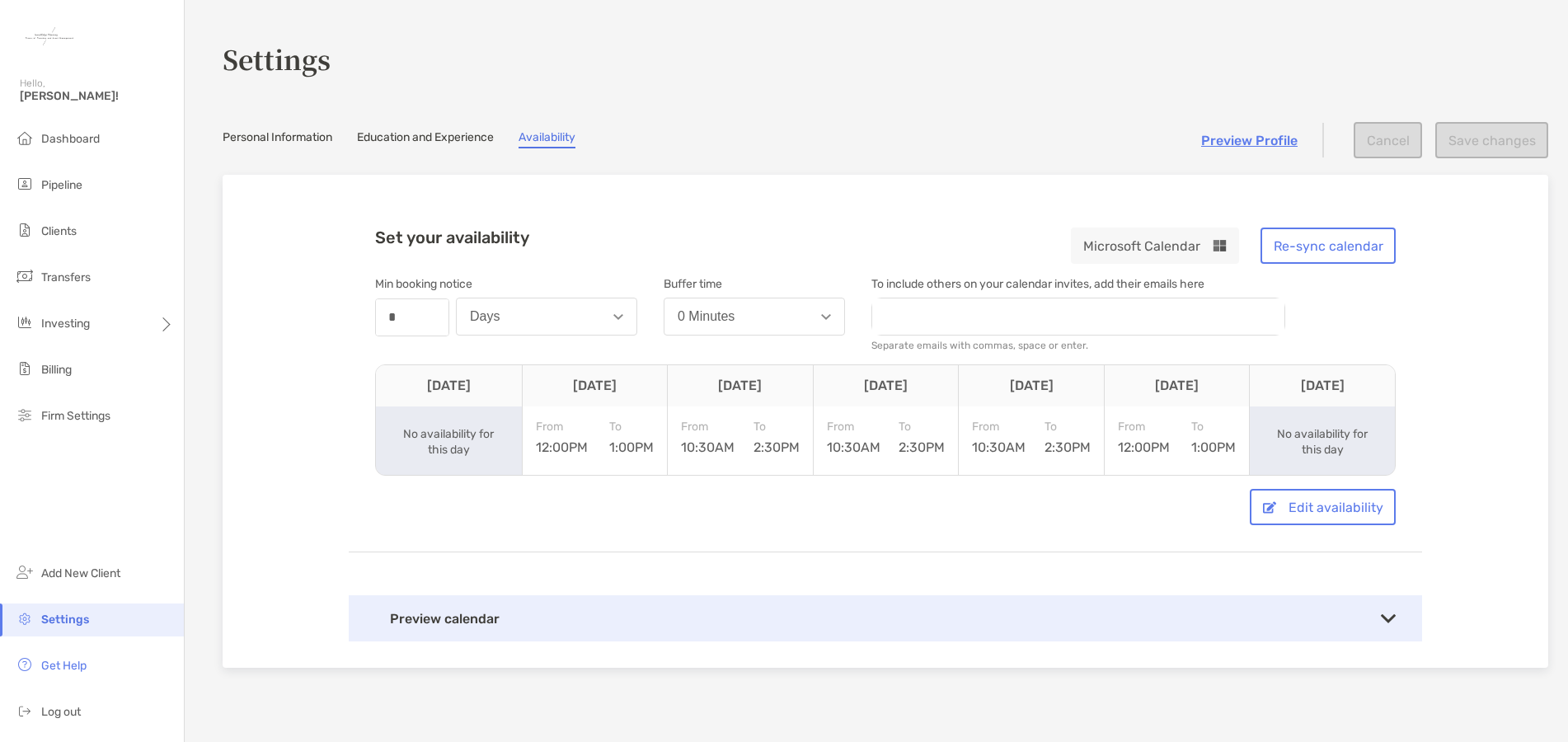
click at [1419, 509] on div "Set your availability Microsoft Calendar Re-sync calendar Min booking notice nu…" at bounding box center [885, 420] width 1326 height 493
